Goal: Find contact information: Find contact information

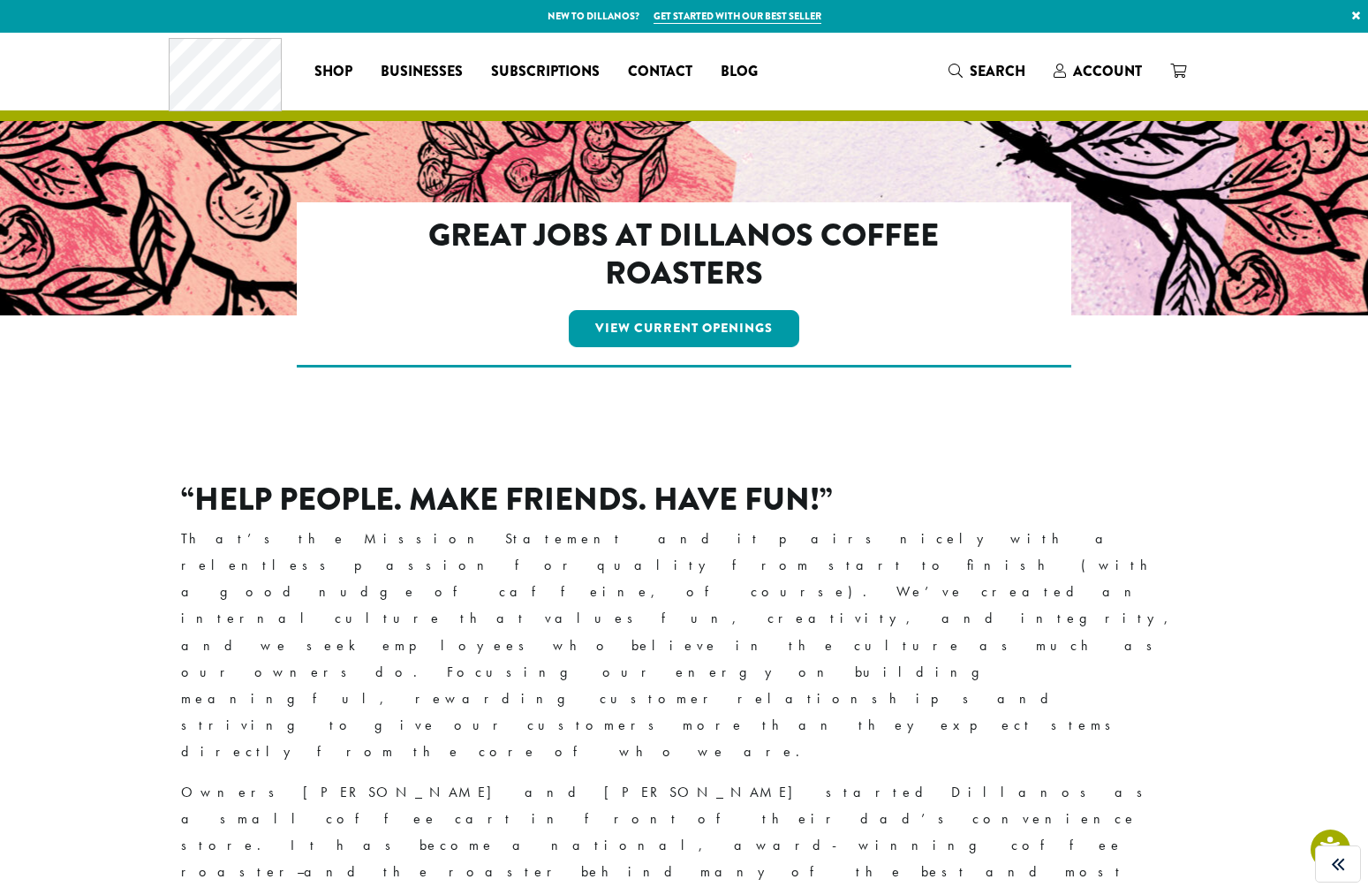
click at [666, 51] on div "Coffee All Coffees Best Sellers Blends Single Origins Dillanos Limited Organic …" at bounding box center [471, 70] width 604 height 73
click at [651, 64] on span "Contact" at bounding box center [660, 72] width 64 height 22
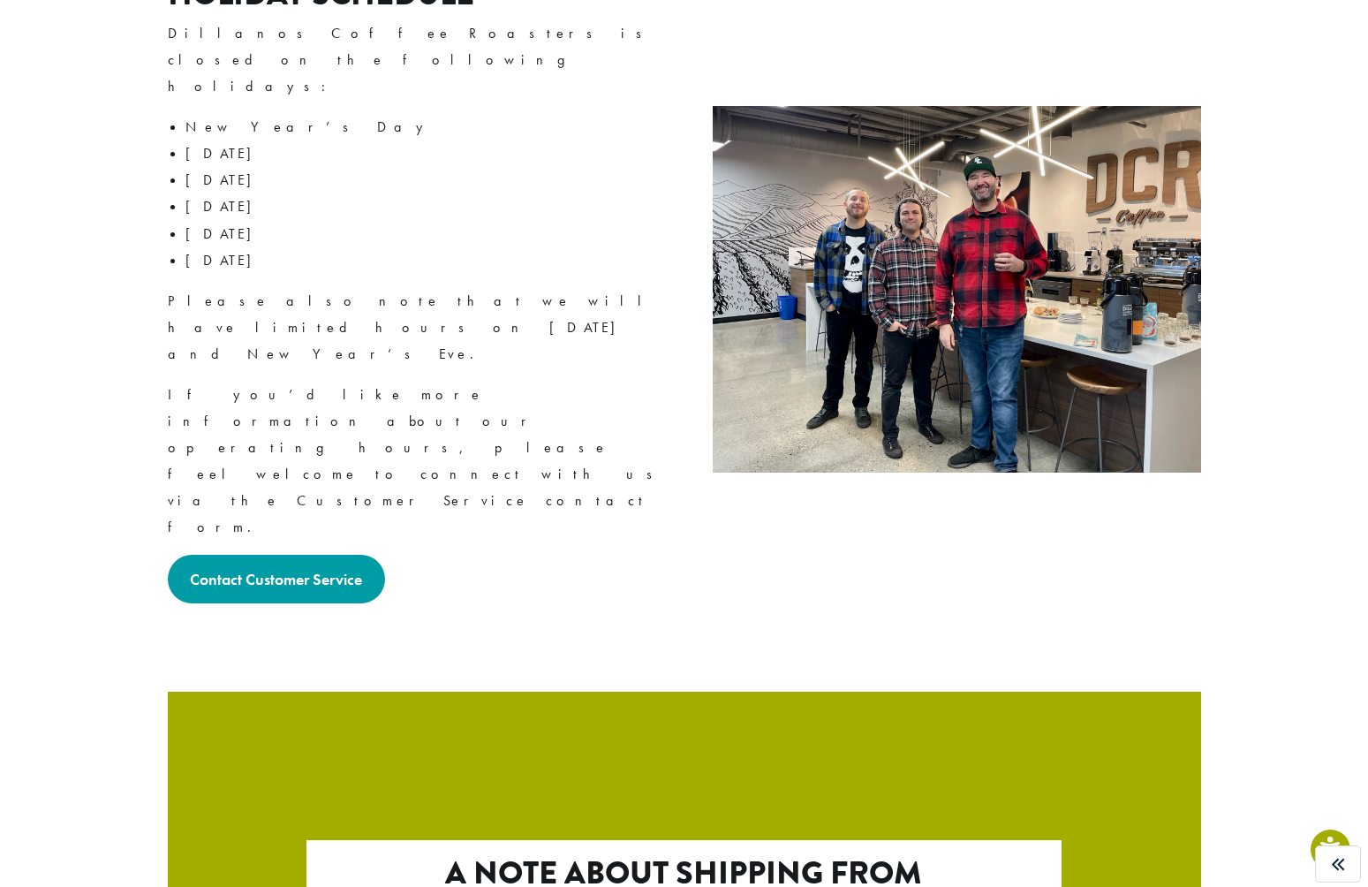
scroll to position [2466, 0]
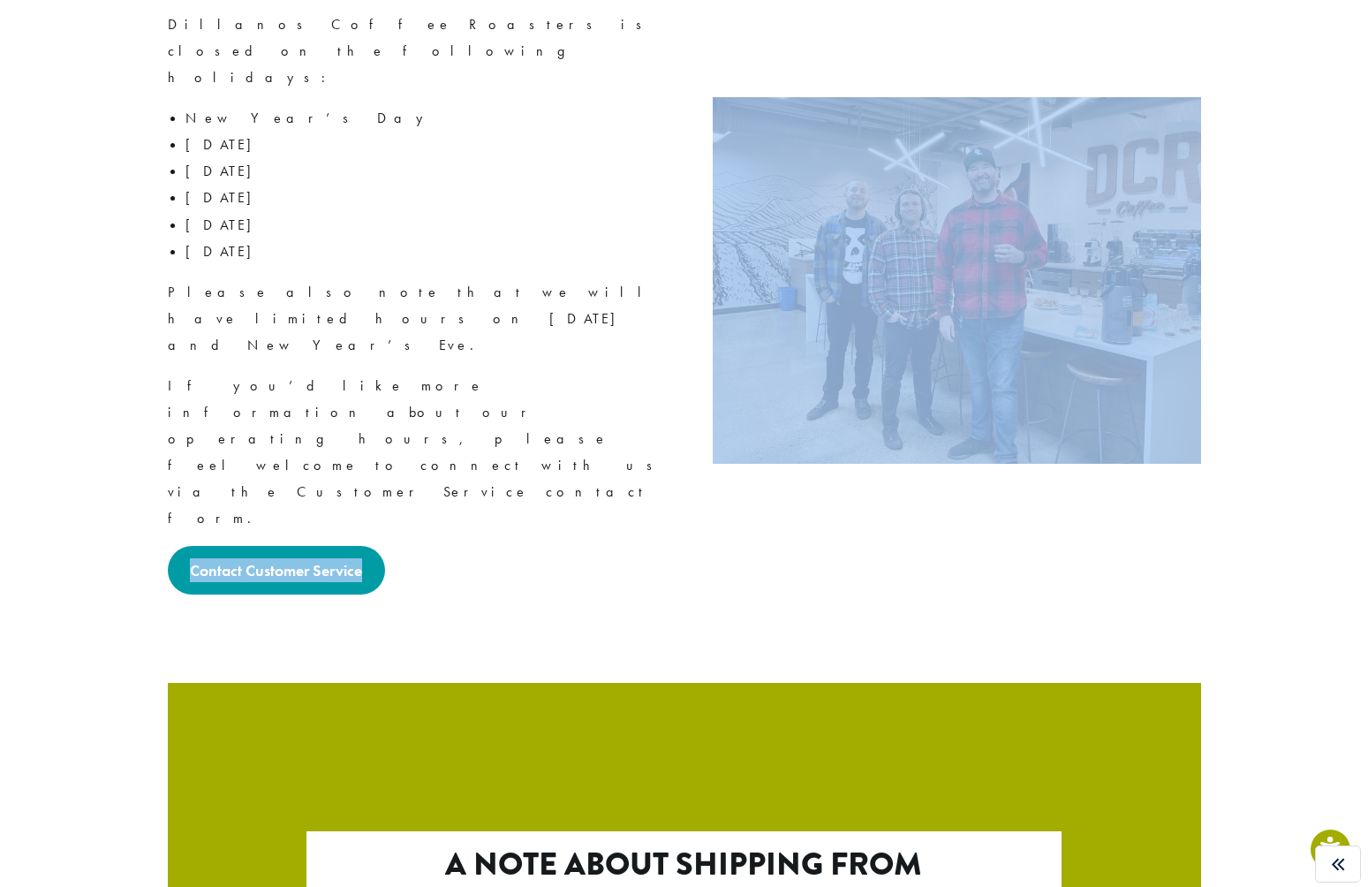
drag, startPoint x: 401, startPoint y: 353, endPoint x: 163, endPoint y: 283, distance: 247.8
copy article "Contact Customer Service"
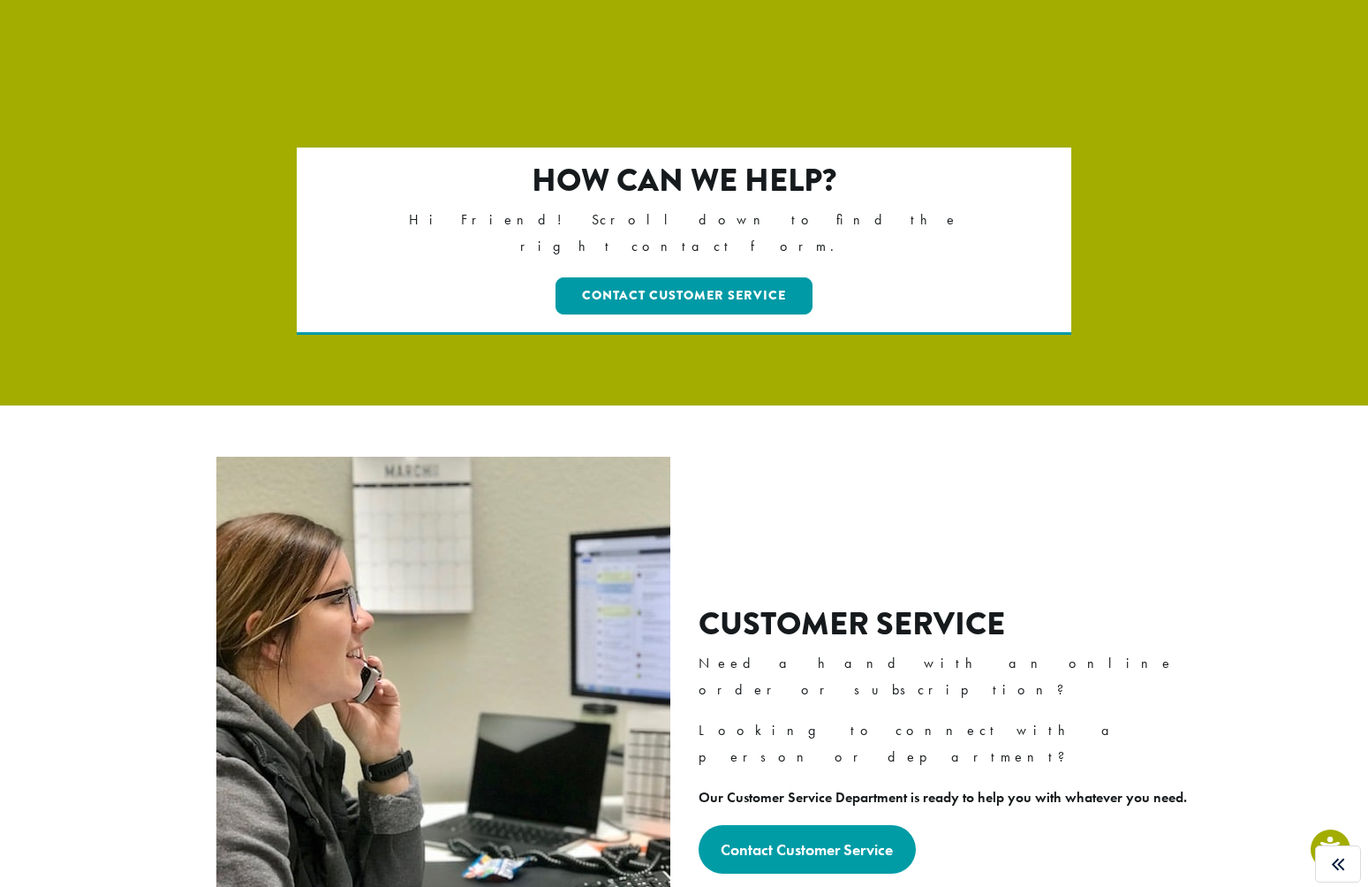
scroll to position [89, 0]
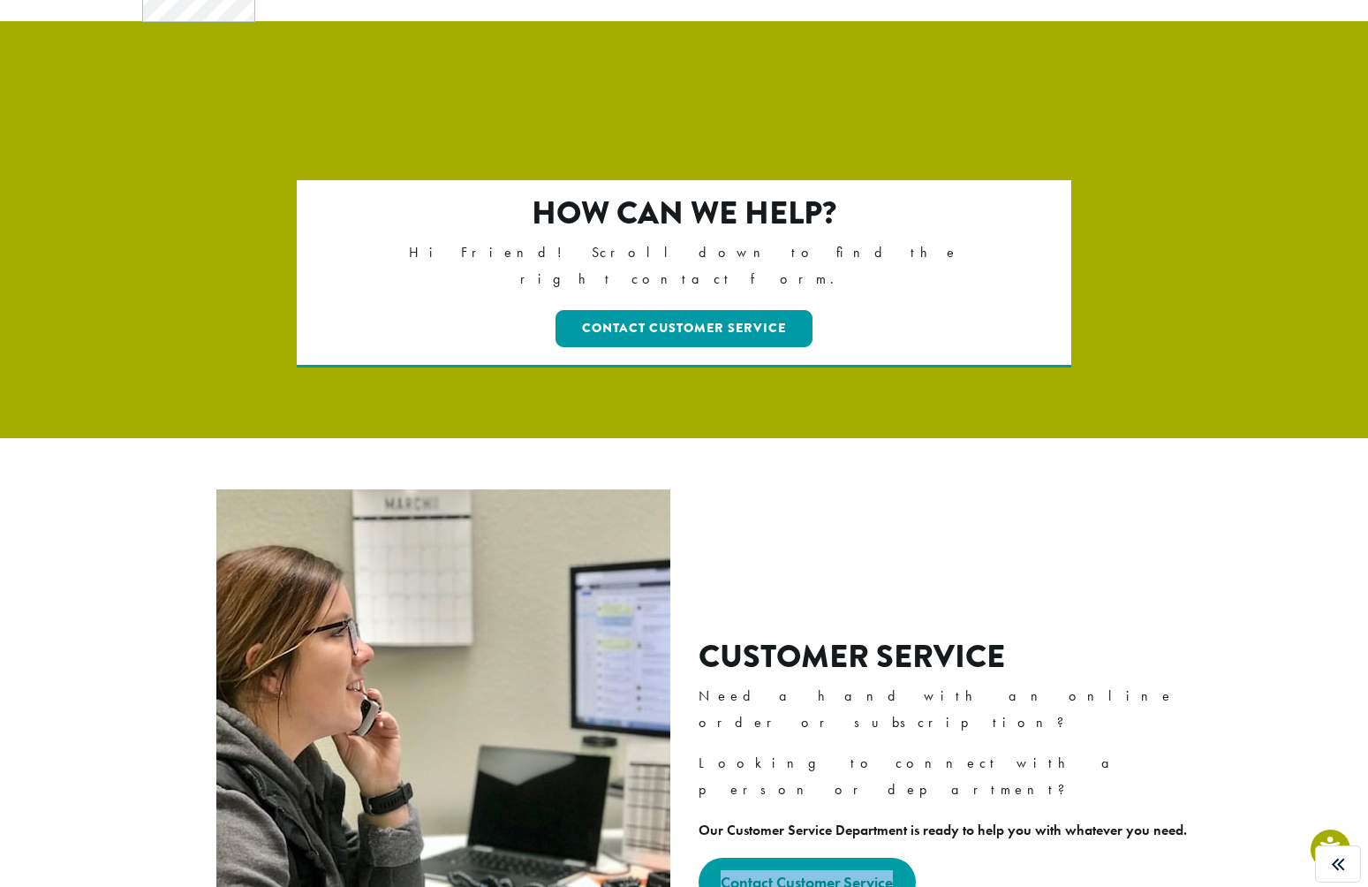
drag, startPoint x: 903, startPoint y: 821, endPoint x: 706, endPoint y: 838, distance: 198.5
click at [706, 857] on div "Contact Customer Service" at bounding box center [949, 881] width 502 height 49
copy strong "Contact Customer Service"
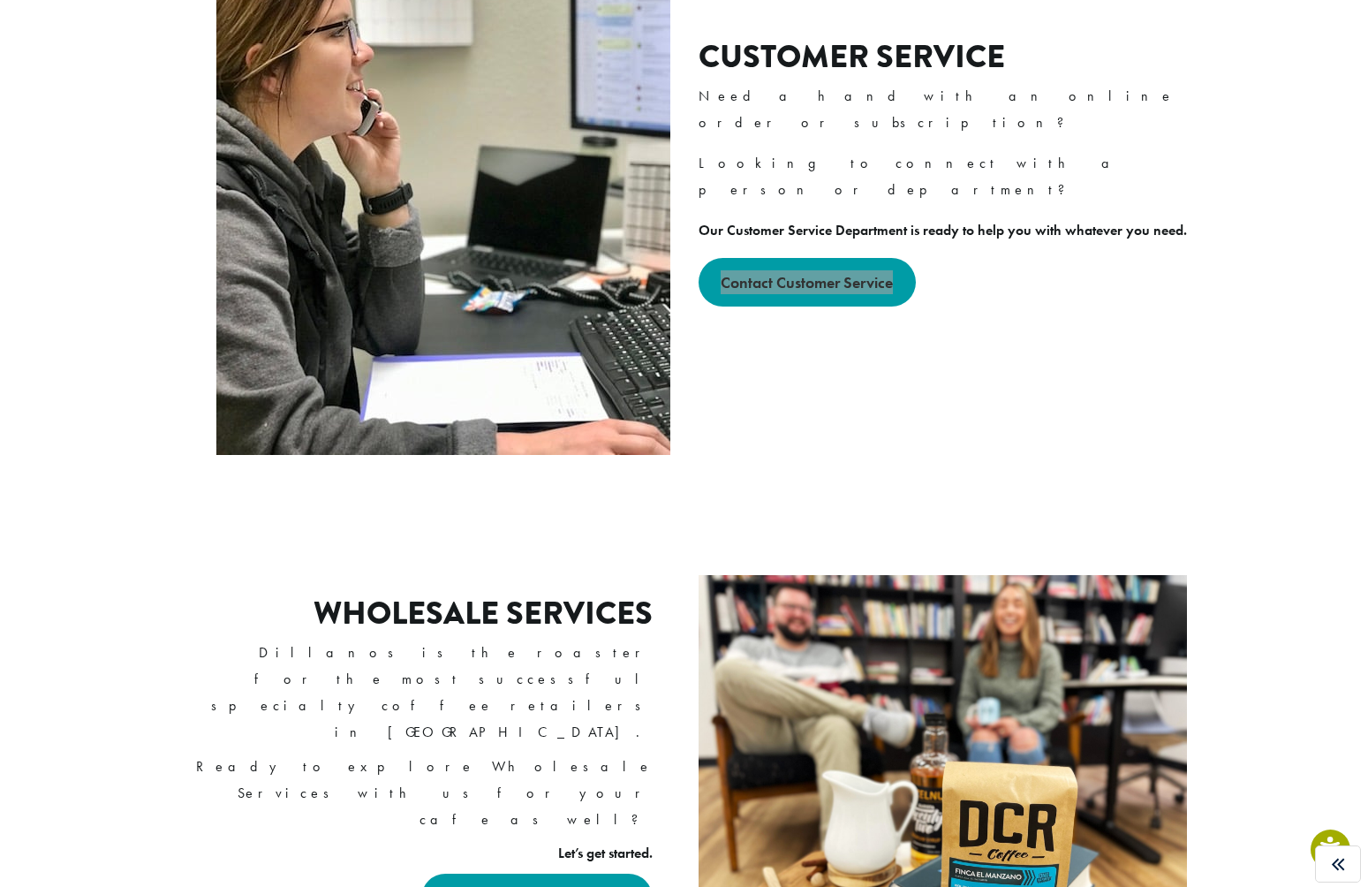
scroll to position [683, 0]
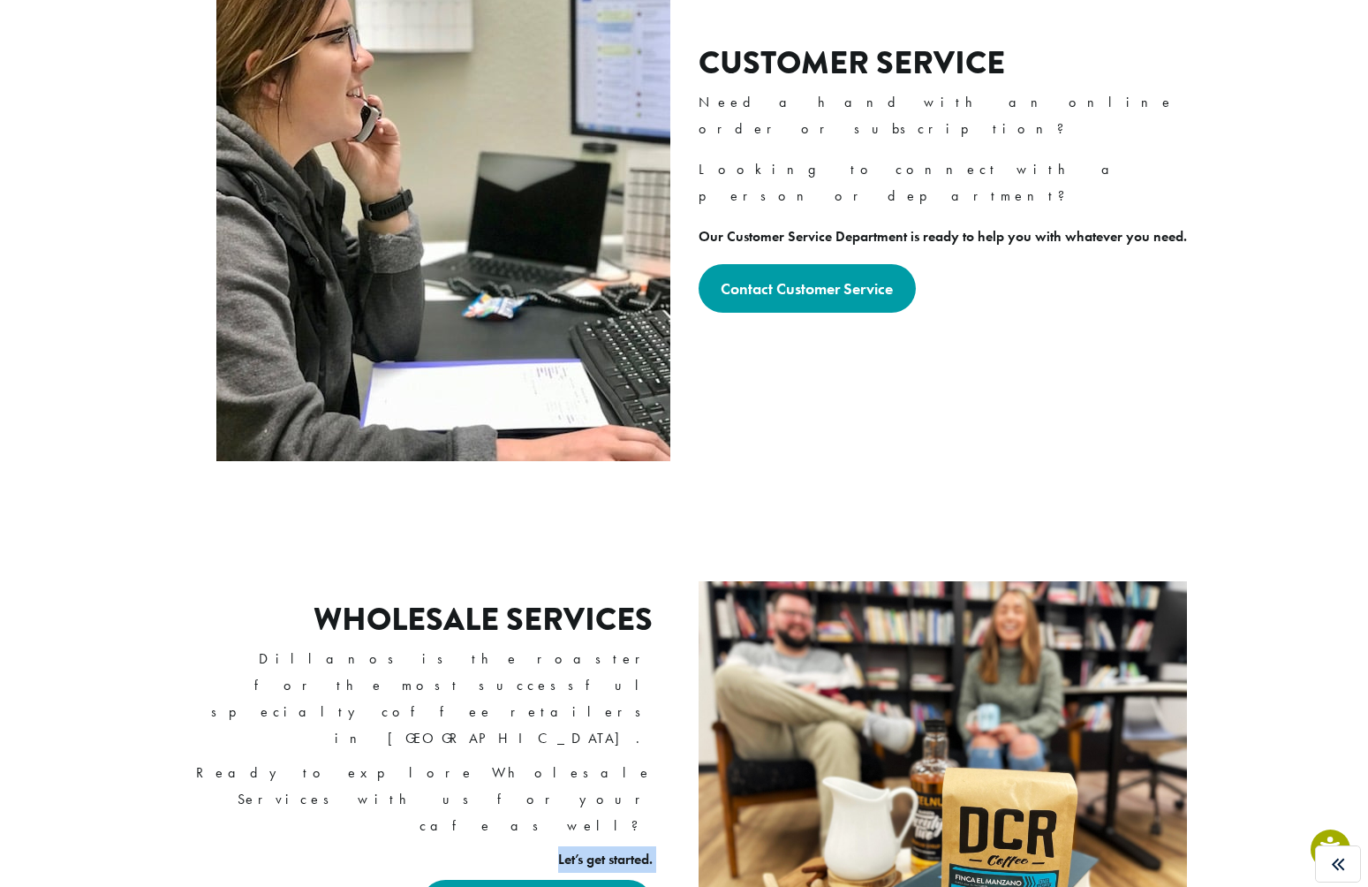
drag, startPoint x: 455, startPoint y: 804, endPoint x: 624, endPoint y: 796, distance: 169.7
click at [624, 796] on div "Wholesale Services Dillanos is the roaster for the most successful specialty co…" at bounding box center [419, 764] width 502 height 416
drag, startPoint x: 450, startPoint y: 769, endPoint x: 432, endPoint y: 770, distance: 18.6
click at [450, 879] on link "Contact Wholesale Services" at bounding box center [536, 903] width 231 height 49
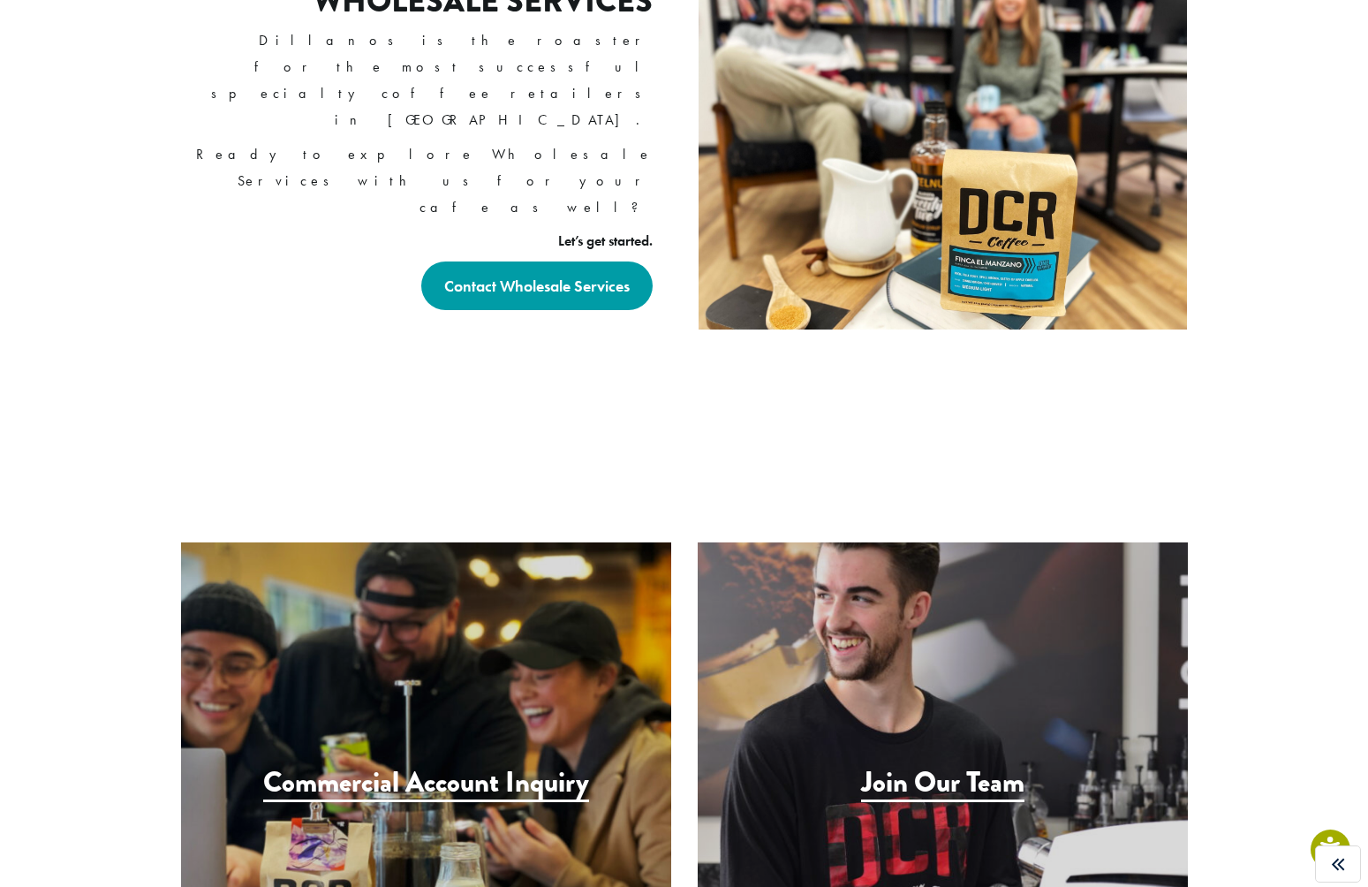
scroll to position [1298, 0]
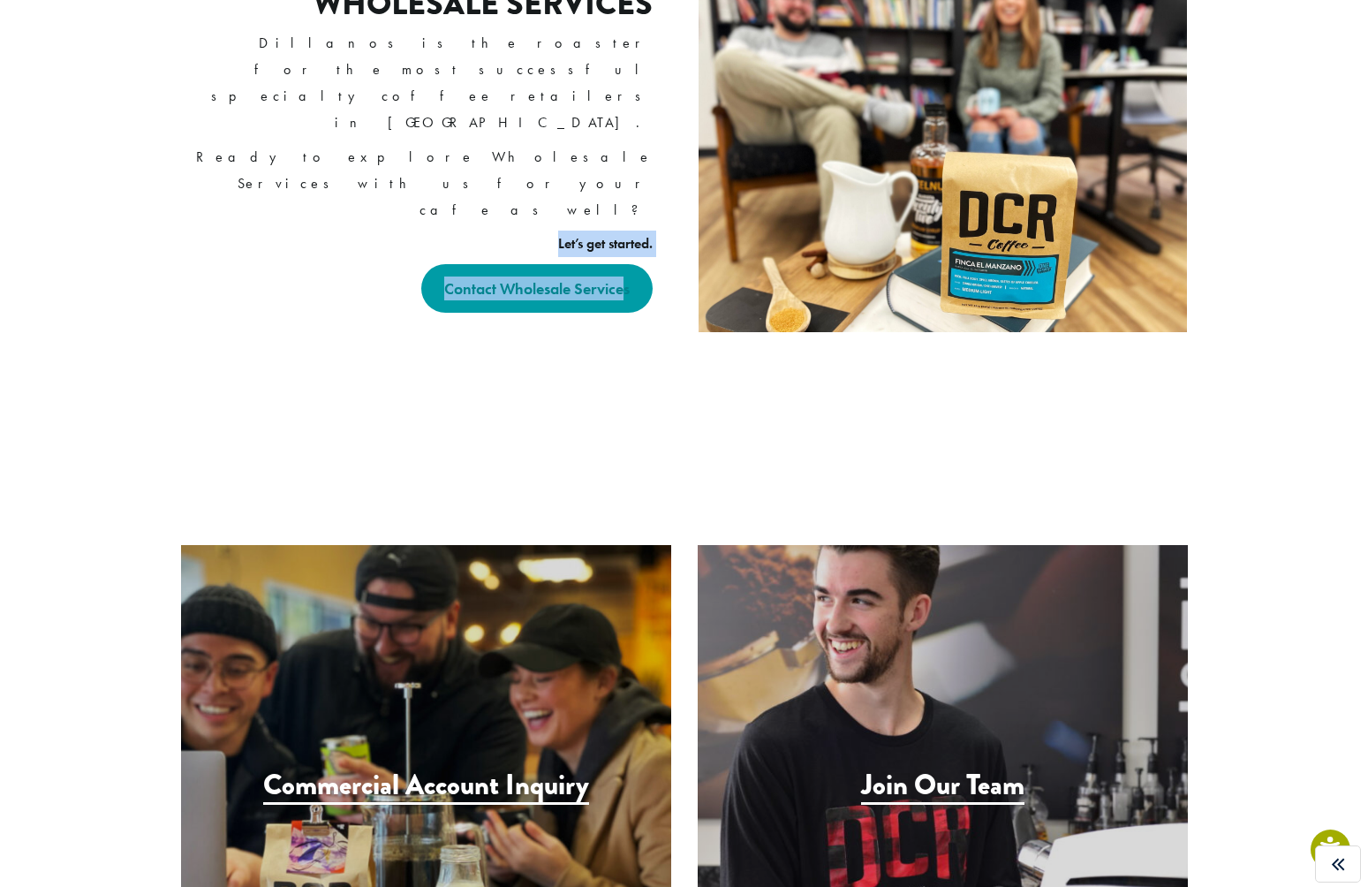
drag, startPoint x: 343, startPoint y: 183, endPoint x: 625, endPoint y: 179, distance: 281.7
click at [625, 179] on div "Wholesale Services Dillanos is the roaster for the most successful specialty co…" at bounding box center [419, 149] width 502 height 416
click at [645, 279] on div "Wholesale Services Dillanos is the roaster for the most successful specialty co…" at bounding box center [684, 149] width 1033 height 416
drag, startPoint x: 653, startPoint y: 232, endPoint x: 443, endPoint y: 173, distance: 217.5
click at [443, 173] on div "Wholesale Services Dillanos is the roaster for the most successful specialty co…" at bounding box center [419, 149] width 502 height 416
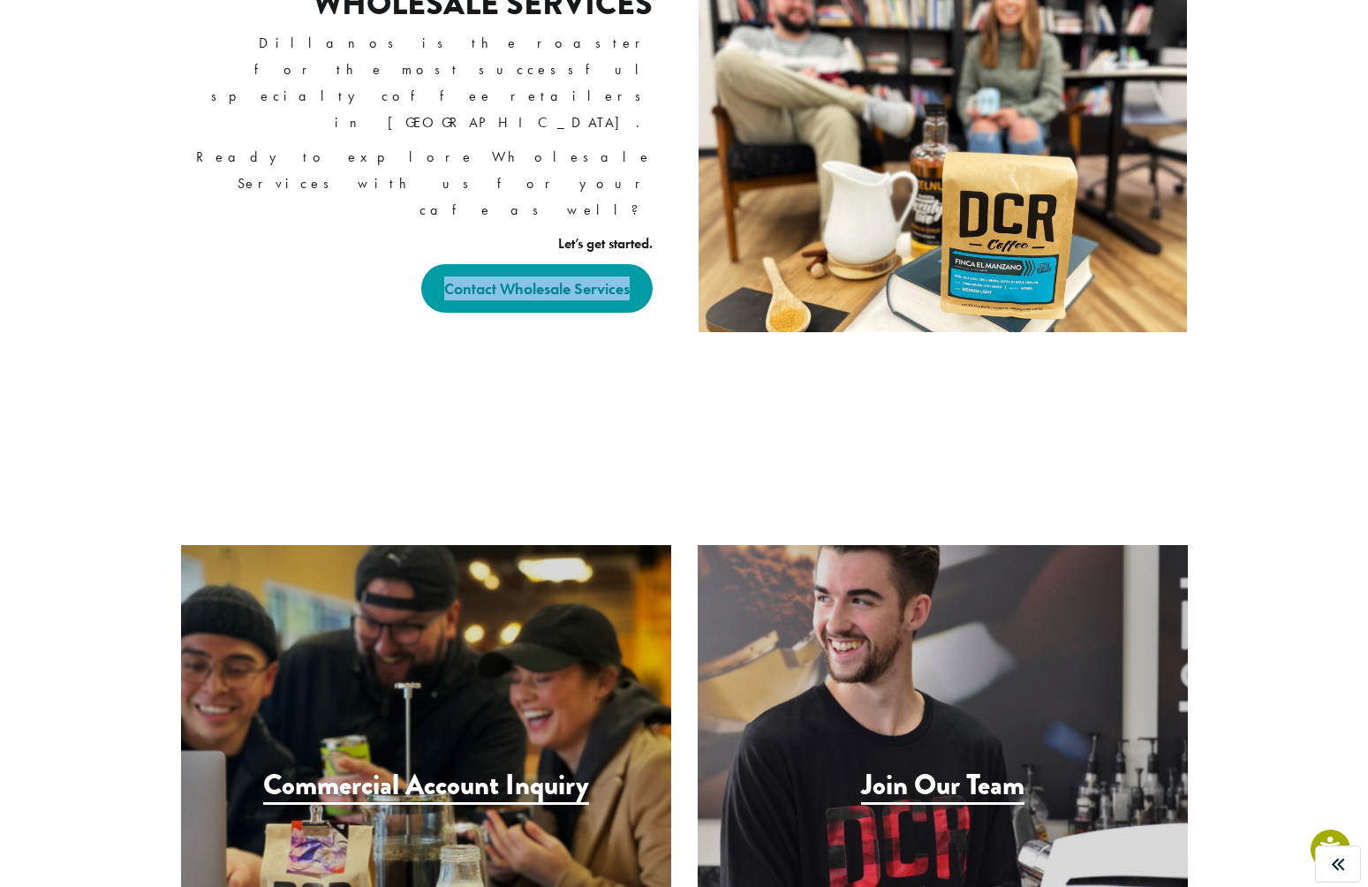
copy strong "Contact Wholesale Services"
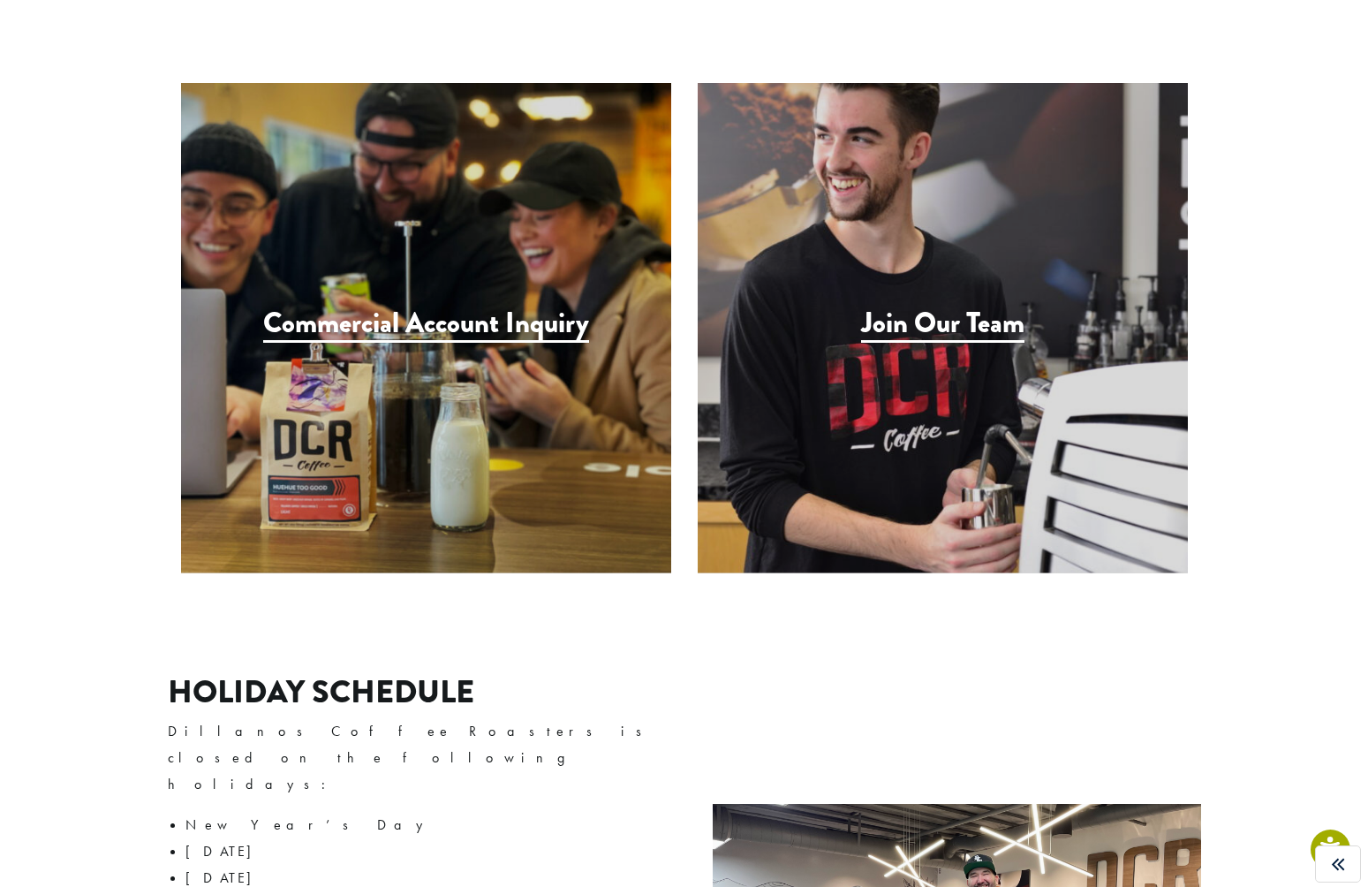
scroll to position [1758, 0]
